Goal: Task Accomplishment & Management: Use online tool/utility

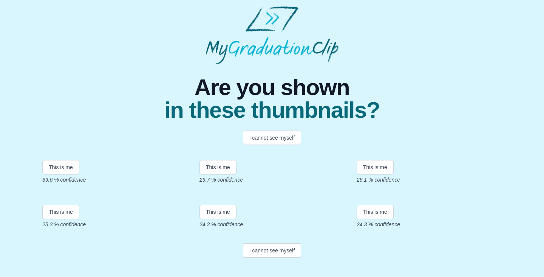
scroll to position [153, 0]
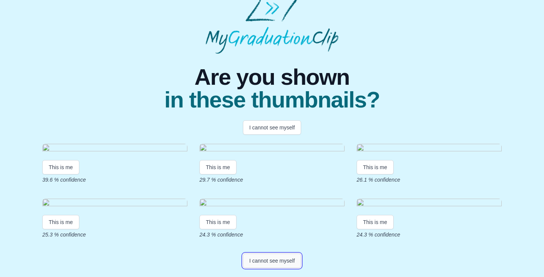
click at [278, 258] on button "I cannot see myself" at bounding box center [272, 260] width 59 height 14
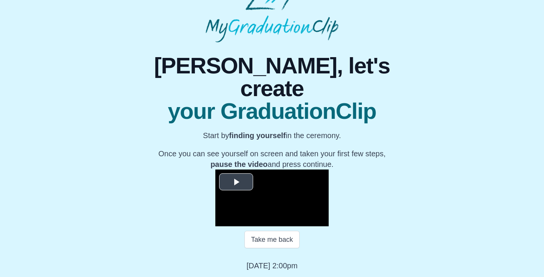
scroll to position [91, 0]
click at [236, 182] on span "Video Player" at bounding box center [236, 182] width 0 height 0
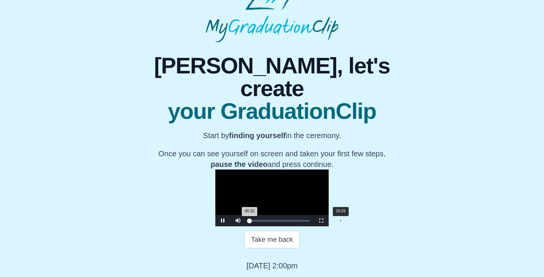
click at [340, 221] on div "20:26" at bounding box center [340, 220] width 0 height 2
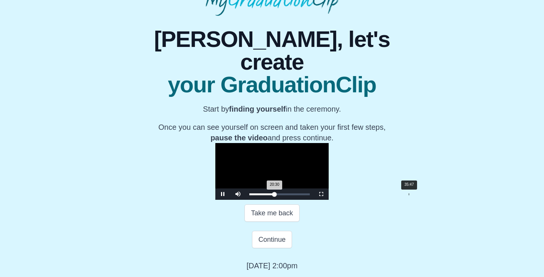
click at [314, 199] on div "Loaded : 0% 35:47 20:30 Progress : 0%" at bounding box center [280, 193] width 68 height 11
click at [416, 195] on div "37:18" at bounding box center [416, 194] width 0 height 2
click at [295, 195] on div "37:23 Progress : 0%" at bounding box center [272, 194] width 46 height 2
click at [314, 199] on div "Loaded : 0% 39:15 38:00 Progress : 0%" at bounding box center [280, 193] width 68 height 11
click at [298, 195] on div "39:18 Progress : 0%" at bounding box center [273, 194] width 48 height 2
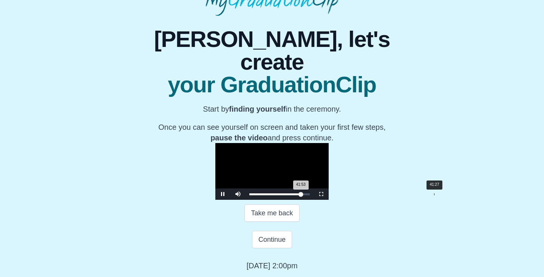
click at [301, 195] on div "41:53 Progress : 0%" at bounding box center [274, 194] width 51 height 2
click at [300, 195] on div "41:30 Progress : 0%" at bounding box center [274, 194] width 51 height 2
click at [301, 195] on div "41:55 Progress : 0%" at bounding box center [274, 194] width 51 height 2
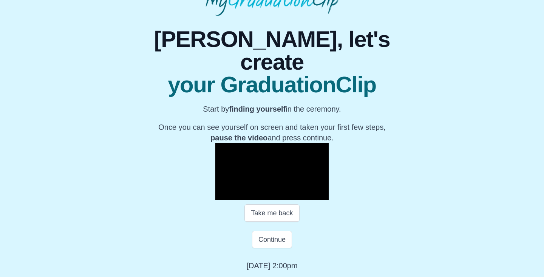
click at [223, 194] on span "Video Player" at bounding box center [223, 194] width 0 height 0
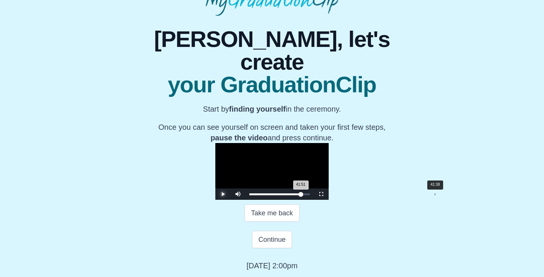
click at [301, 195] on div "41:51 Progress : 0%" at bounding box center [274, 194] width 51 height 2
click at [300, 195] on div "41:38 Progress : 0%" at bounding box center [274, 194] width 51 height 2
click at [301, 195] on div "42:03 Progress : 0%" at bounding box center [275, 194] width 52 height 2
click at [268, 242] on button "Continue" at bounding box center [272, 238] width 40 height 17
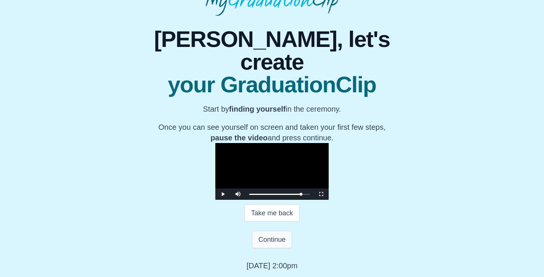
scroll to position [0, 0]
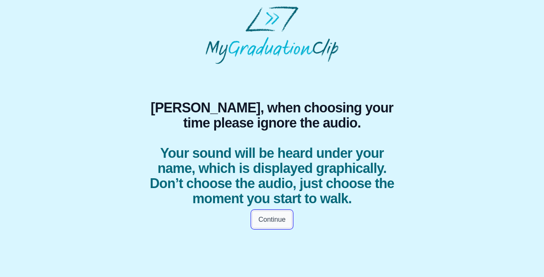
click at [277, 216] on button "Continue" at bounding box center [272, 218] width 40 height 17
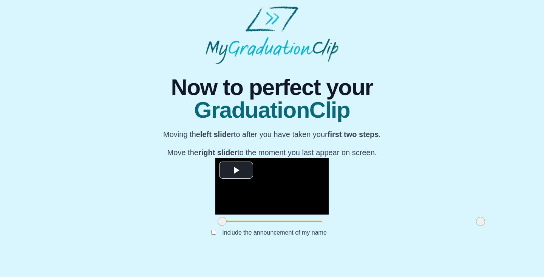
scroll to position [77, 0]
click at [236, 170] on span "Video Player" at bounding box center [236, 170] width 0 height 0
click at [218, 226] on span at bounding box center [222, 220] width 9 height 9
drag, startPoint x: 401, startPoint y: 239, endPoint x: 407, endPoint y: 238, distance: 6.1
click at [474, 228] on div at bounding box center [481, 221] width 14 height 14
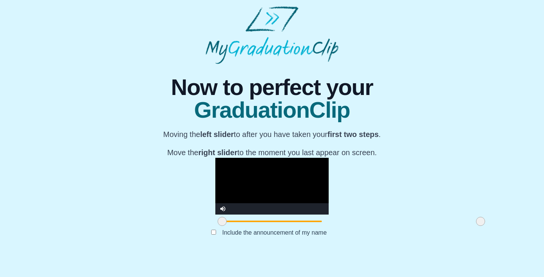
drag, startPoint x: 402, startPoint y: 240, endPoint x: 415, endPoint y: 238, distance: 12.6
click at [415, 238] on div "**********" at bounding box center [272, 157] width 532 height 187
click at [215, 171] on video "Video Player" at bounding box center [271, 186] width 113 height 57
drag, startPoint x: 400, startPoint y: 239, endPoint x: 417, endPoint y: 242, distance: 16.5
click at [417, 242] on div "**********" at bounding box center [272, 157] width 532 height 187
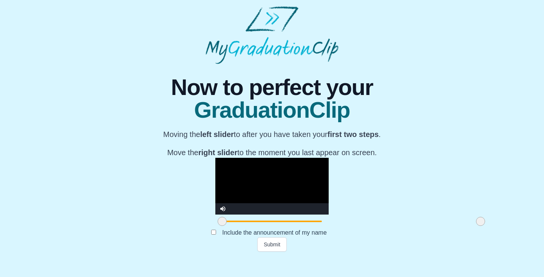
drag, startPoint x: 141, startPoint y: 239, endPoint x: 132, endPoint y: 230, distance: 12.3
click at [132, 230] on div "**********" at bounding box center [272, 157] width 532 height 187
drag, startPoint x: 143, startPoint y: 241, endPoint x: 281, endPoint y: 239, distance: 137.9
click at [355, 226] on span at bounding box center [359, 220] width 9 height 9
click at [274, 158] on video "Video Player" at bounding box center [271, 186] width 113 height 57
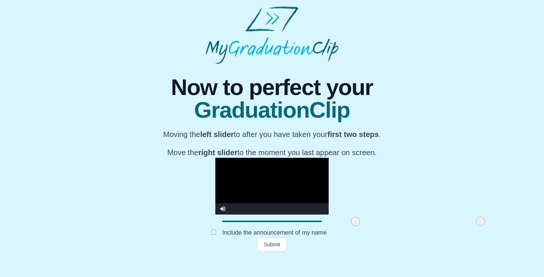
drag, startPoint x: 280, startPoint y: 240, endPoint x: 275, endPoint y: 240, distance: 4.5
click at [351, 226] on span at bounding box center [355, 220] width 9 height 9
click at [275, 159] on video "Video Player" at bounding box center [271, 186] width 113 height 57
drag, startPoint x: 276, startPoint y: 241, endPoint x: 246, endPoint y: 241, distance: 30.2
click at [321, 226] on span at bounding box center [325, 220] width 9 height 9
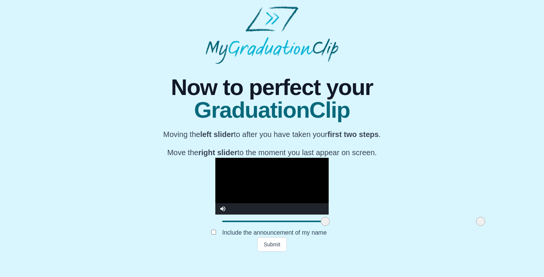
click at [271, 158] on video "Video Player" at bounding box center [271, 186] width 113 height 57
drag, startPoint x: 244, startPoint y: 238, endPoint x: 228, endPoint y: 238, distance: 16.6
click at [304, 226] on span at bounding box center [308, 220] width 9 height 9
drag, startPoint x: 228, startPoint y: 238, endPoint x: 219, endPoint y: 238, distance: 9.5
click at [297, 226] on span at bounding box center [301, 220] width 9 height 9
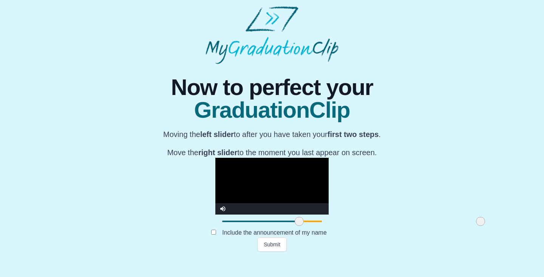
click at [255, 158] on video "Video Player" at bounding box center [271, 186] width 113 height 57
drag, startPoint x: 221, startPoint y: 240, endPoint x: 210, endPoint y: 239, distance: 11.0
click at [284, 226] on span at bounding box center [288, 220] width 9 height 9
click at [269, 158] on video "Video Player" at bounding box center [271, 186] width 113 height 57
drag, startPoint x: 404, startPoint y: 240, endPoint x: 413, endPoint y: 239, distance: 8.8
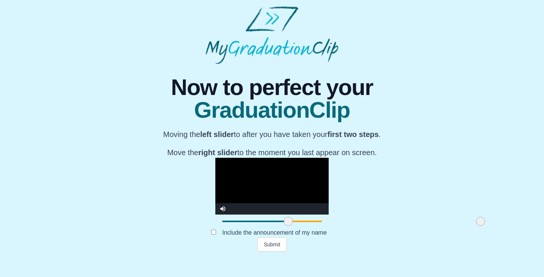
click at [413, 239] on div "**********" at bounding box center [272, 157] width 532 height 187
drag, startPoint x: 209, startPoint y: 239, endPoint x: 226, endPoint y: 240, distance: 16.6
click at [300, 226] on span at bounding box center [304, 220] width 9 height 9
drag, startPoint x: 222, startPoint y: 239, endPoint x: 192, endPoint y: 243, distance: 30.4
click at [270, 226] on span at bounding box center [274, 220] width 9 height 9
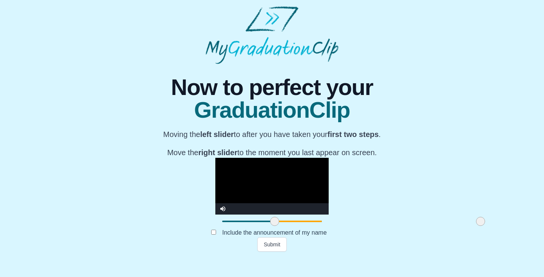
click at [242, 158] on video "Video Player" at bounding box center [271, 186] width 113 height 57
click at [273, 251] on button "Submit" at bounding box center [271, 244] width 29 height 14
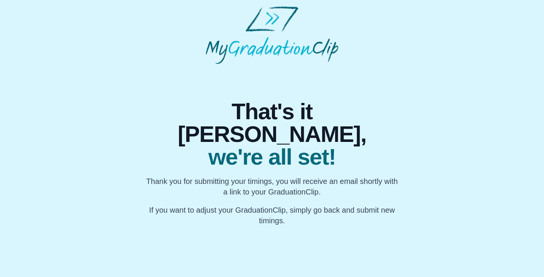
scroll to position [0, 0]
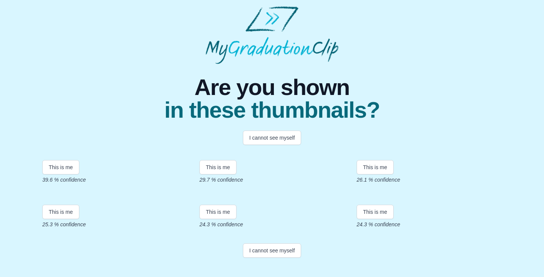
scroll to position [153, 0]
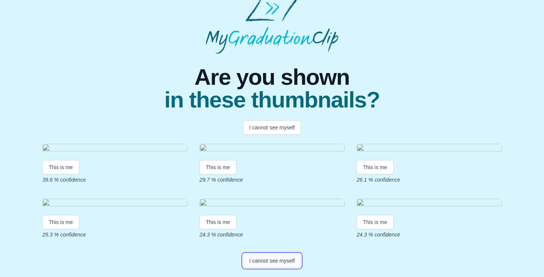
click at [273, 263] on button "I cannot see myself" at bounding box center [272, 260] width 59 height 14
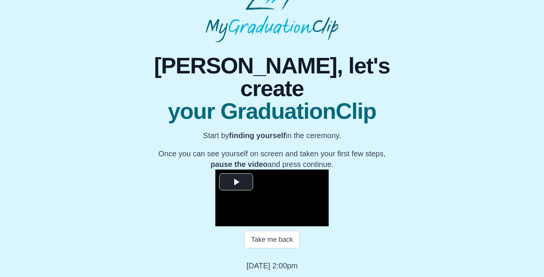
scroll to position [96, 0]
click at [236, 182] on span "Video Player" at bounding box center [236, 182] width 0 height 0
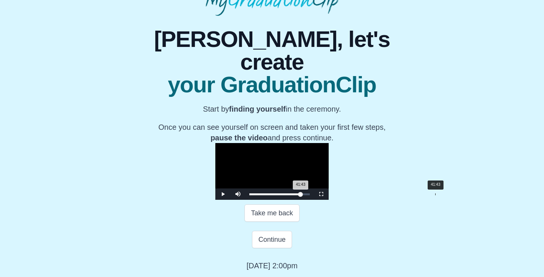
drag, startPoint x: 173, startPoint y: 219, endPoint x: 356, endPoint y: 219, distance: 183.2
click at [301, 195] on div "41:43 Progress : 0%" at bounding box center [274, 194] width 51 height 2
click at [223, 194] on span "Video Player" at bounding box center [223, 194] width 0 height 0
click at [301, 195] on div "41:49 Progress : 0%" at bounding box center [274, 194] width 51 height 2
click at [300, 195] on div "41:22 Progress : 0%" at bounding box center [274, 194] width 51 height 2
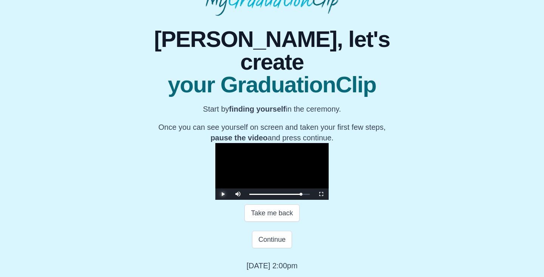
scroll to position [122, 0]
click at [275, 238] on button "Continue" at bounding box center [272, 238] width 40 height 17
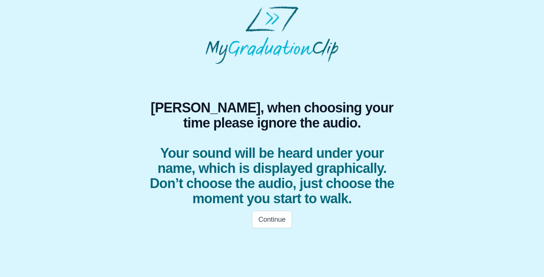
scroll to position [0, 0]
click at [277, 219] on button "Continue" at bounding box center [272, 218] width 40 height 17
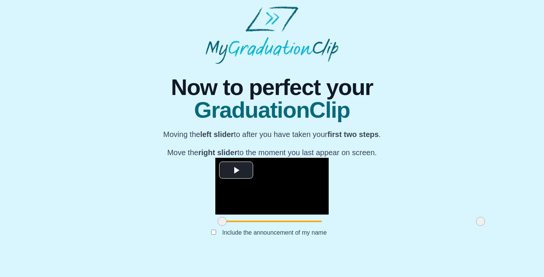
scroll to position [76, 0]
click at [236, 170] on span "Video Player" at bounding box center [236, 170] width 0 height 0
click at [282, 160] on video "Video Player" at bounding box center [271, 186] width 113 height 57
drag, startPoint x: 402, startPoint y: 243, endPoint x: 408, endPoint y: 242, distance: 5.7
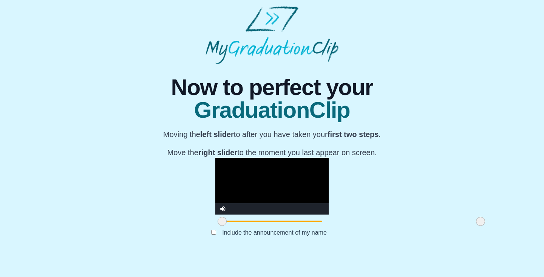
click at [408, 242] on div "**********" at bounding box center [272, 157] width 532 height 187
click at [218, 226] on span at bounding box center [222, 220] width 9 height 9
drag, startPoint x: 142, startPoint y: 239, endPoint x: 349, endPoint y: 244, distance: 207.1
click at [425, 226] on span at bounding box center [429, 220] width 9 height 9
drag, startPoint x: 349, startPoint y: 239, endPoint x: 326, endPoint y: 244, distance: 23.0
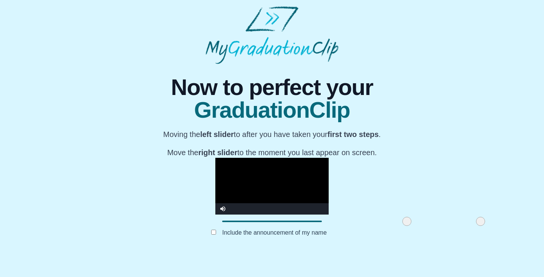
click at [402, 226] on span at bounding box center [406, 220] width 9 height 9
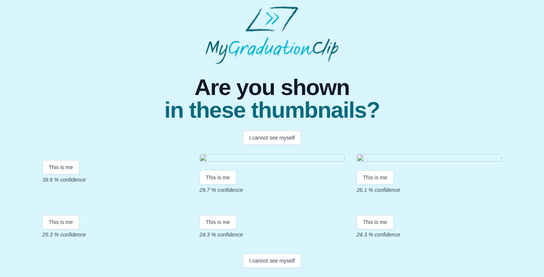
scroll to position [153, 0]
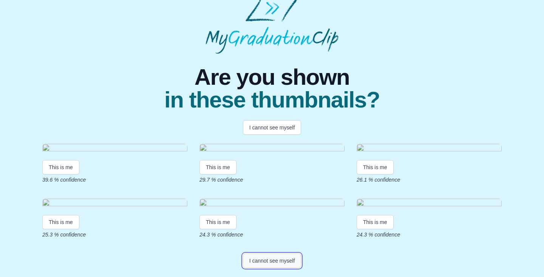
click at [263, 259] on button "I cannot see myself" at bounding box center [272, 260] width 59 height 14
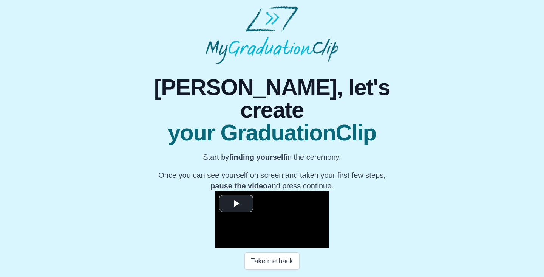
scroll to position [96, 0]
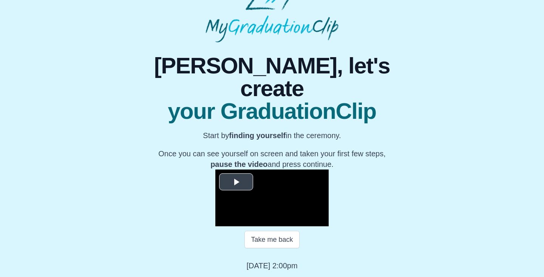
click at [236, 182] on span "Video Player" at bounding box center [236, 182] width 0 height 0
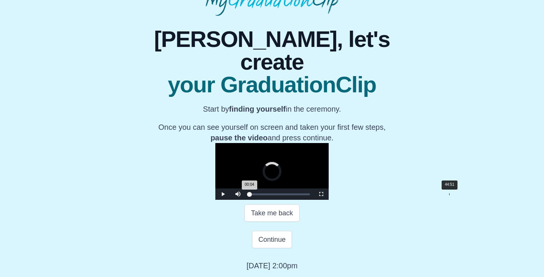
click at [310, 195] on div "Loaded : 0% 44:51 00:04 Progress : 0%" at bounding box center [279, 194] width 60 height 2
click at [445, 195] on div "43:55" at bounding box center [445, 194] width 0 height 2
click at [439, 195] on div "42:29" at bounding box center [439, 194] width 0 height 2
click at [301, 195] on div "42:30 Progress : 0%" at bounding box center [275, 194] width 52 height 2
click at [301, 195] on div "42:05 Progress : 0%" at bounding box center [275, 194] width 52 height 2
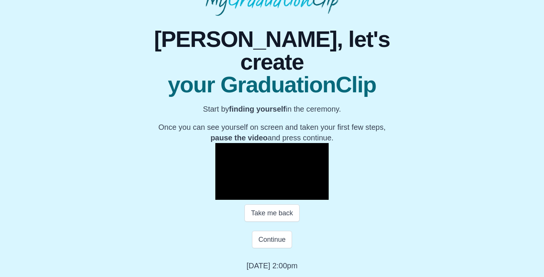
click at [223, 194] on span "Video Player" at bounding box center [223, 194] width 0 height 0
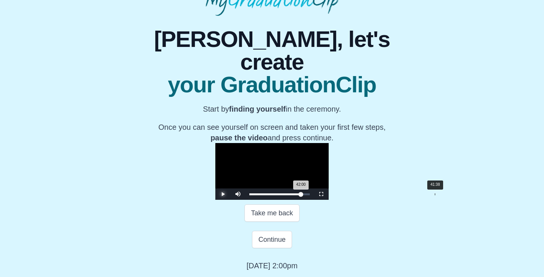
click at [301, 195] on div "42:00 Progress : 0%" at bounding box center [275, 194] width 52 height 2
click at [223, 194] on span "Video Player" at bounding box center [223, 194] width 0 height 0
click at [438, 195] on div "42:23" at bounding box center [438, 194] width 0 height 2
click at [301, 195] on div "42:25 Progress : 0%" at bounding box center [275, 194] width 52 height 2
click at [301, 195] on div "42:16 Progress : 0%" at bounding box center [275, 194] width 52 height 2
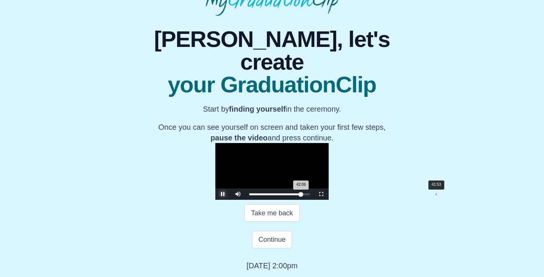
click at [301, 195] on div "42:06 Progress : 0%" at bounding box center [275, 194] width 52 height 2
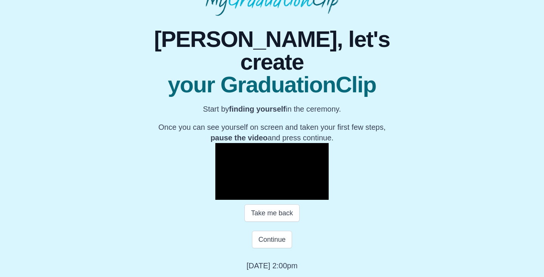
click at [223, 194] on span "Video Player" at bounding box center [223, 194] width 0 height 0
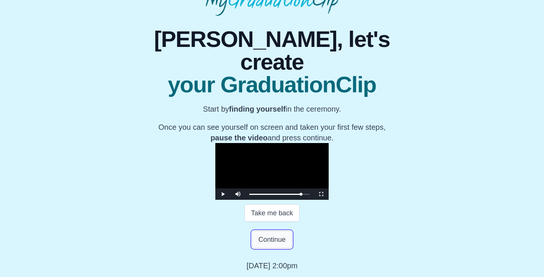
click at [272, 240] on button "Continue" at bounding box center [272, 238] width 40 height 17
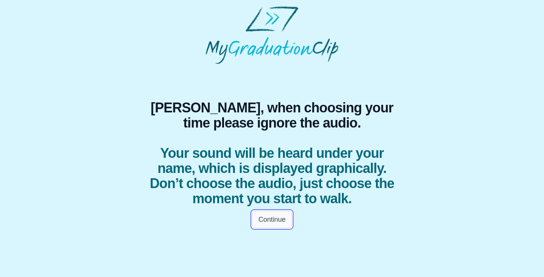
click at [284, 221] on button "Continue" at bounding box center [272, 218] width 40 height 17
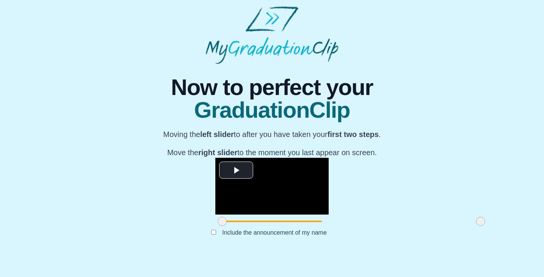
scroll to position [77, 0]
click at [236, 170] on span "Video Player" at bounding box center [236, 170] width 0 height 0
drag, startPoint x: 403, startPoint y: 240, endPoint x: 439, endPoint y: 253, distance: 39.0
click at [439, 251] on div "**********" at bounding box center [272, 157] width 532 height 187
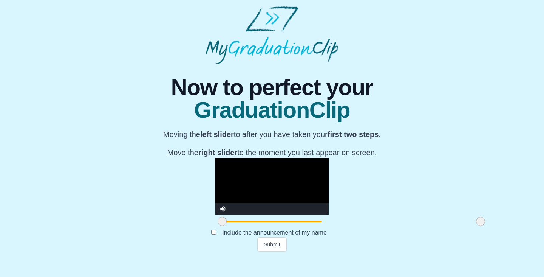
drag, startPoint x: 145, startPoint y: 241, endPoint x: 122, endPoint y: 245, distance: 23.5
click at [122, 246] on div "**********" at bounding box center [272, 157] width 532 height 187
drag, startPoint x: 402, startPoint y: 240, endPoint x: 413, endPoint y: 240, distance: 11.7
click at [413, 240] on div "**********" at bounding box center [272, 157] width 532 height 187
click at [269, 251] on button "Submit" at bounding box center [271, 244] width 29 height 14
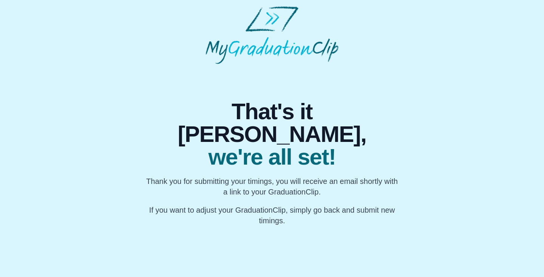
scroll to position [0, 0]
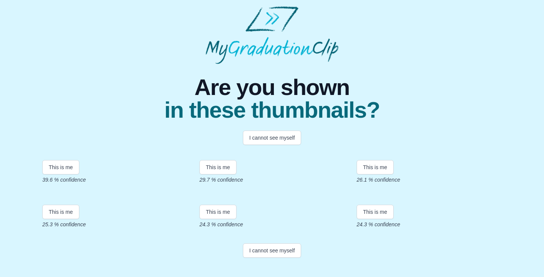
scroll to position [153, 0]
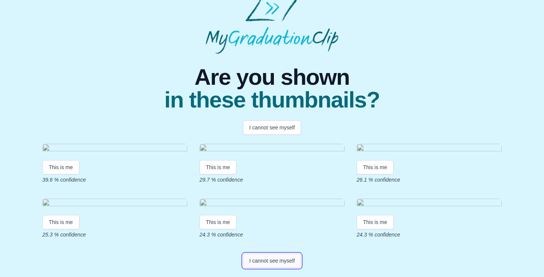
click at [264, 259] on button "I cannot see myself" at bounding box center [272, 260] width 59 height 14
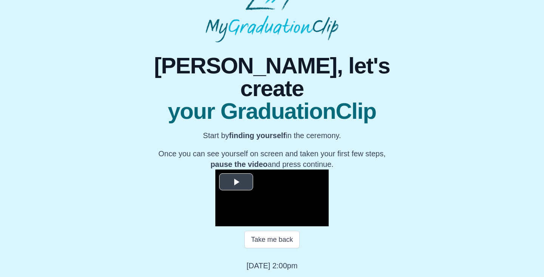
scroll to position [96, 0]
click at [236, 182] on span "Video Player" at bounding box center [236, 182] width 0 height 0
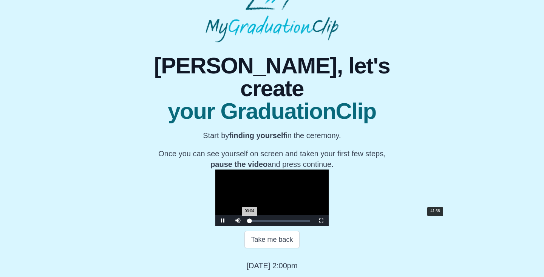
click at [435, 219] on div "41:38" at bounding box center [435, 220] width 0 height 2
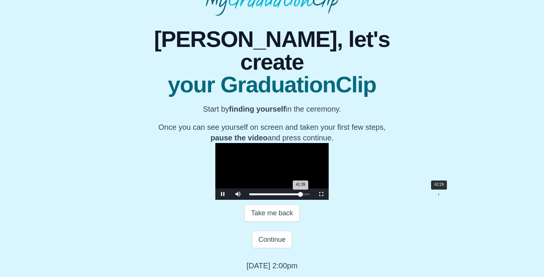
click at [439, 195] on div "42:29" at bounding box center [439, 194] width 0 height 2
click at [301, 195] on div "42:30 Progress : 0%" at bounding box center [275, 194] width 52 height 2
click at [301, 195] on div "42:05 Progress : 0%" at bounding box center [275, 194] width 52 height 2
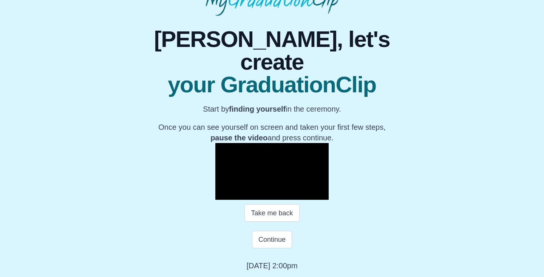
click at [223, 194] on span "Video Player" at bounding box center [223, 194] width 0 height 0
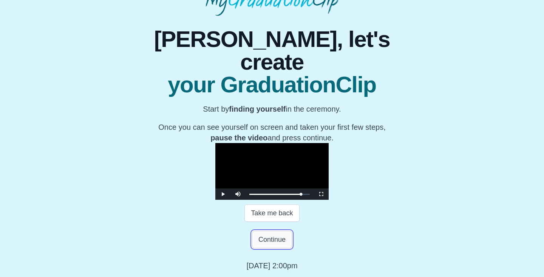
click at [267, 248] on button "Continue" at bounding box center [272, 238] width 40 height 17
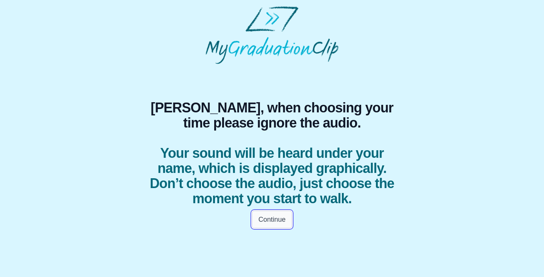
click at [283, 212] on button "Continue" at bounding box center [272, 218] width 40 height 17
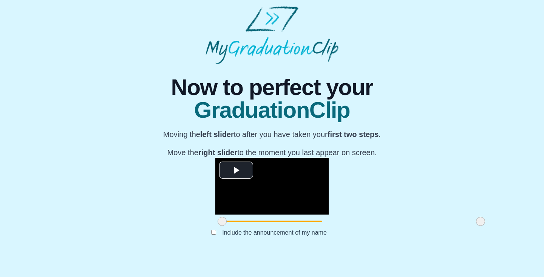
scroll to position [77, 0]
click at [236, 170] on span "Video Player" at bounding box center [236, 170] width 0 height 0
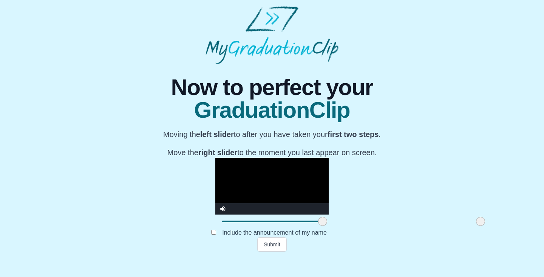
drag, startPoint x: 142, startPoint y: 241, endPoint x: 242, endPoint y: 236, distance: 100.6
click at [318, 226] on span at bounding box center [322, 220] width 9 height 9
drag, startPoint x: 402, startPoint y: 240, endPoint x: 443, endPoint y: 246, distance: 41.6
click at [443, 246] on div "**********" at bounding box center [272, 157] width 532 height 187
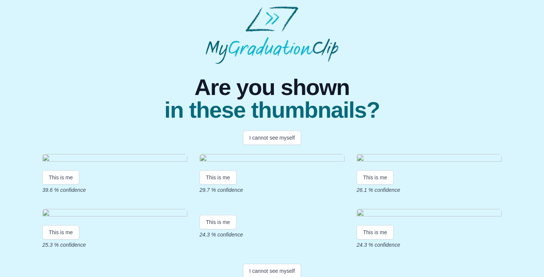
scroll to position [153, 0]
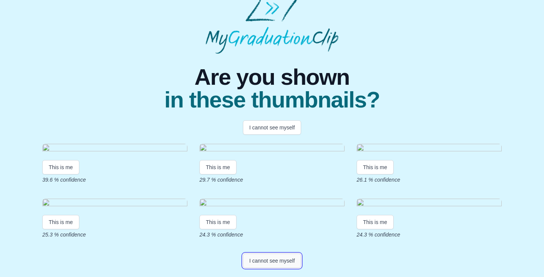
click at [280, 262] on button "I cannot see myself" at bounding box center [272, 260] width 59 height 14
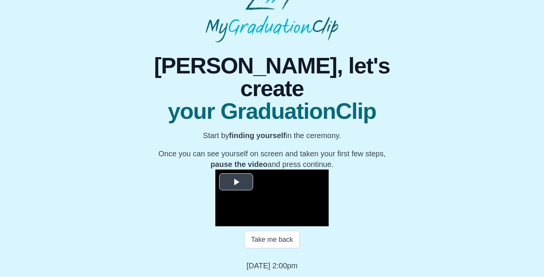
scroll to position [96, 0]
click at [236, 182] on span "Video Player" at bounding box center [236, 182] width 0 height 0
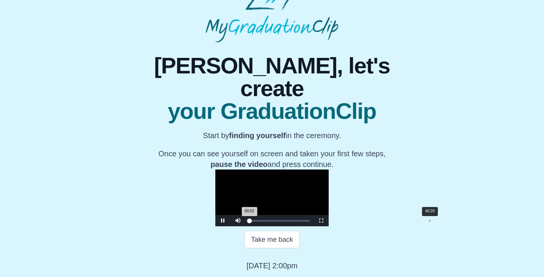
click at [314, 219] on div "Loaded : 0% 40:26 00:02 Progress : 0%" at bounding box center [280, 220] width 68 height 11
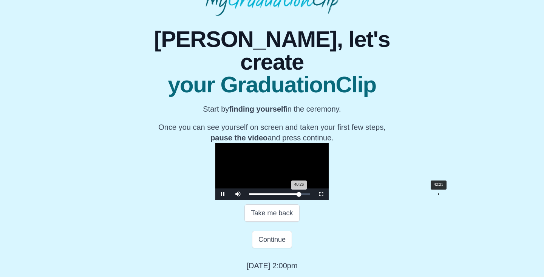
click at [438, 195] on div "42:23" at bounding box center [438, 194] width 0 height 2
click at [301, 195] on div "42:25 Progress : 0%" at bounding box center [275, 194] width 52 height 2
click at [301, 195] on div "42:15 Progress : 0%" at bounding box center [275, 194] width 52 height 2
click at [271, 240] on button "Continue" at bounding box center [272, 238] width 40 height 17
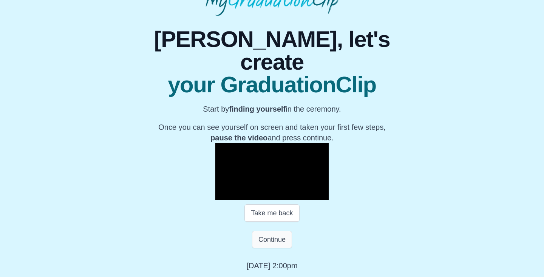
scroll to position [0, 0]
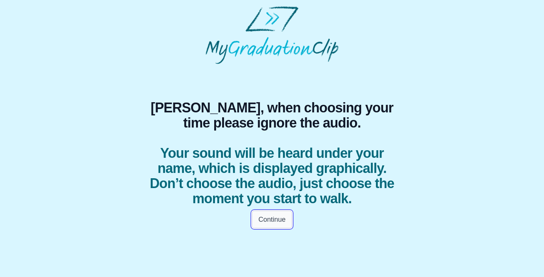
click at [280, 220] on button "Continue" at bounding box center [272, 218] width 40 height 17
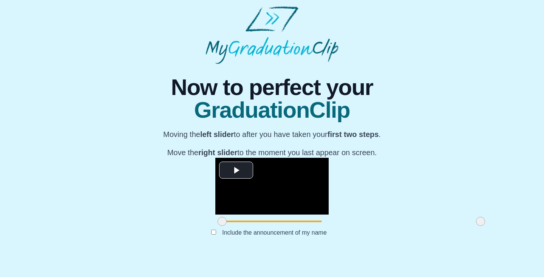
scroll to position [77, 0]
click at [236, 170] on span "Video Player" at bounding box center [236, 170] width 0 height 0
drag, startPoint x: 403, startPoint y: 240, endPoint x: 428, endPoint y: 245, distance: 25.4
click at [428, 245] on div "**********" at bounding box center [272, 157] width 532 height 187
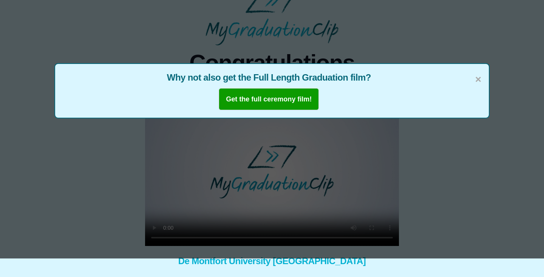
scroll to position [17, 0]
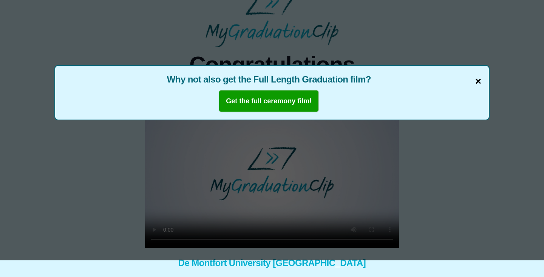
click at [480, 81] on span "×" at bounding box center [478, 81] width 6 height 16
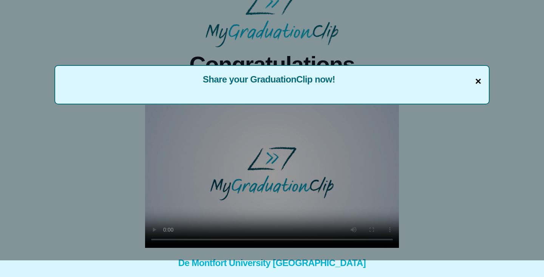
click at [479, 79] on span "×" at bounding box center [478, 81] width 6 height 16
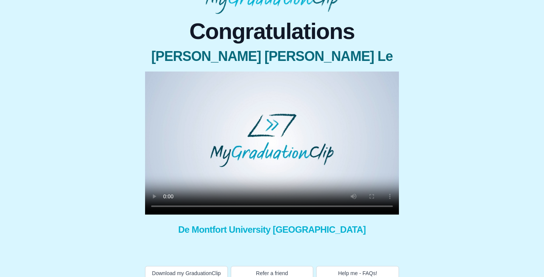
scroll to position [0, 0]
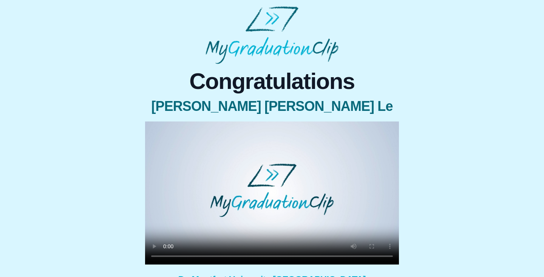
click at [258, 177] on video at bounding box center [272, 192] width 254 height 143
click at [257, 212] on video at bounding box center [272, 192] width 254 height 143
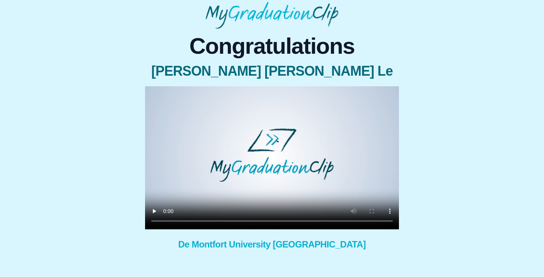
scroll to position [36, 0]
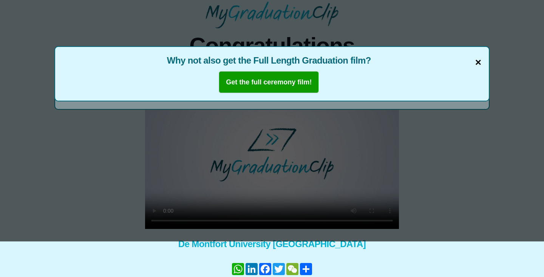
click at [480, 61] on span "×" at bounding box center [478, 62] width 6 height 16
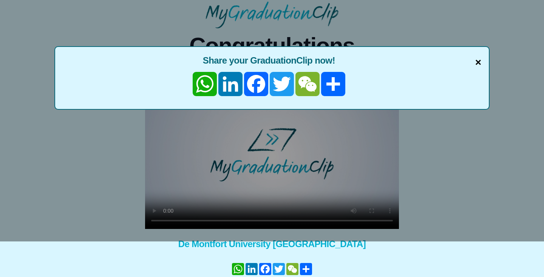
click at [479, 61] on span "×" at bounding box center [478, 62] width 6 height 16
